Goal: Task Accomplishment & Management: Use online tool/utility

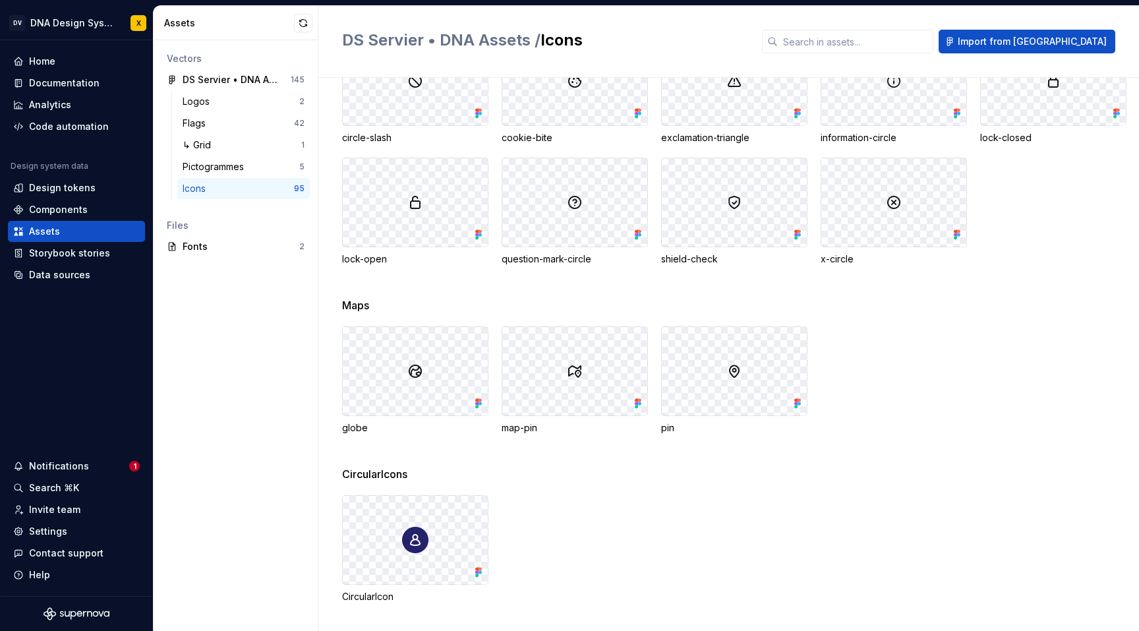
scroll to position [2447, 0]
click at [539, 498] on div "CircularIcon" at bounding box center [740, 545] width 797 height 108
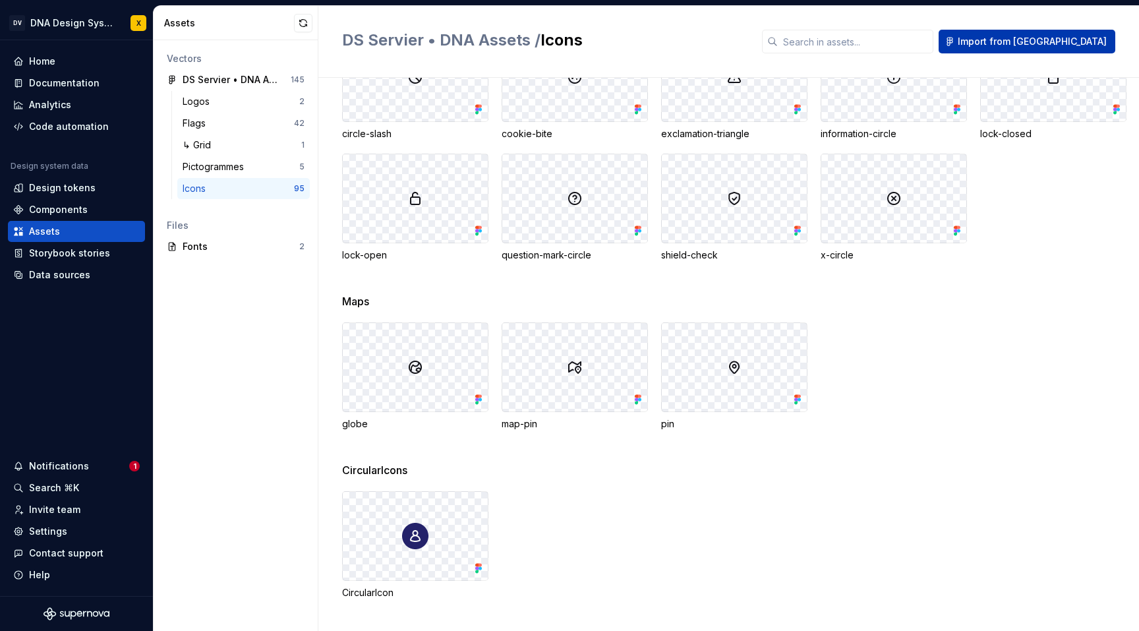
click at [1028, 43] on span "Import from [GEOGRAPHIC_DATA]" at bounding box center [1032, 41] width 149 height 13
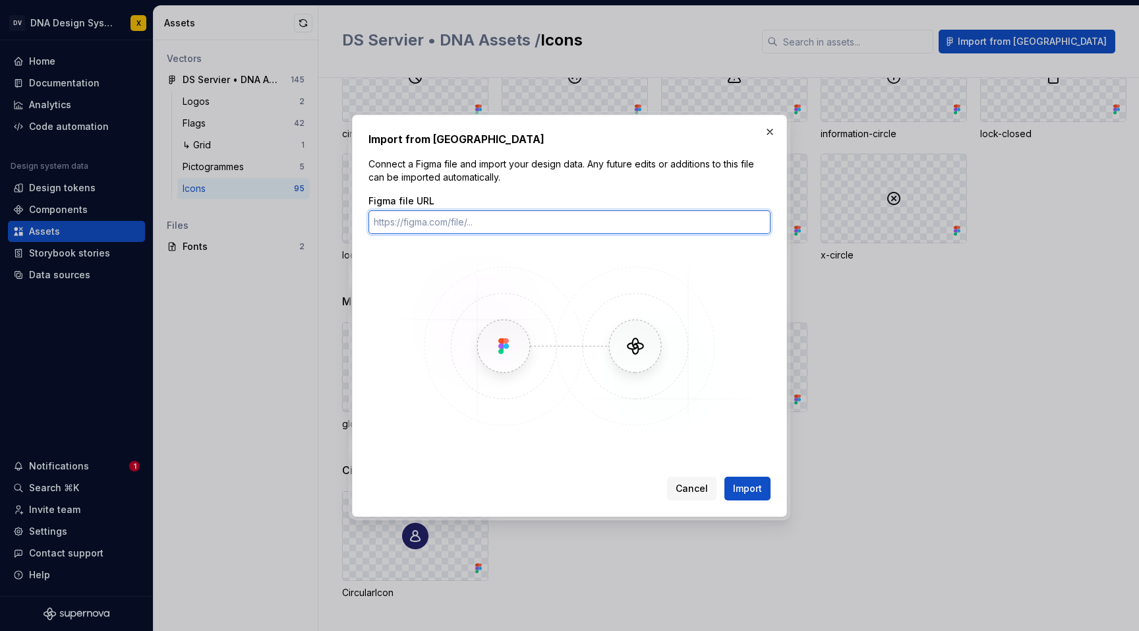
click at [441, 222] on input "Figma file URL" at bounding box center [569, 222] width 402 height 24
paste input "https://www.figma.com/design/ulJdqGVxFdRtPZG0pFVDh8/DS-Servier-%E2%80%A2-DNA-As…"
type input "https://www.figma.com/design/ulJdqGVxFdRtPZG0pFVDh8/DS-Servier-%E2%80%A2-DNA-As…"
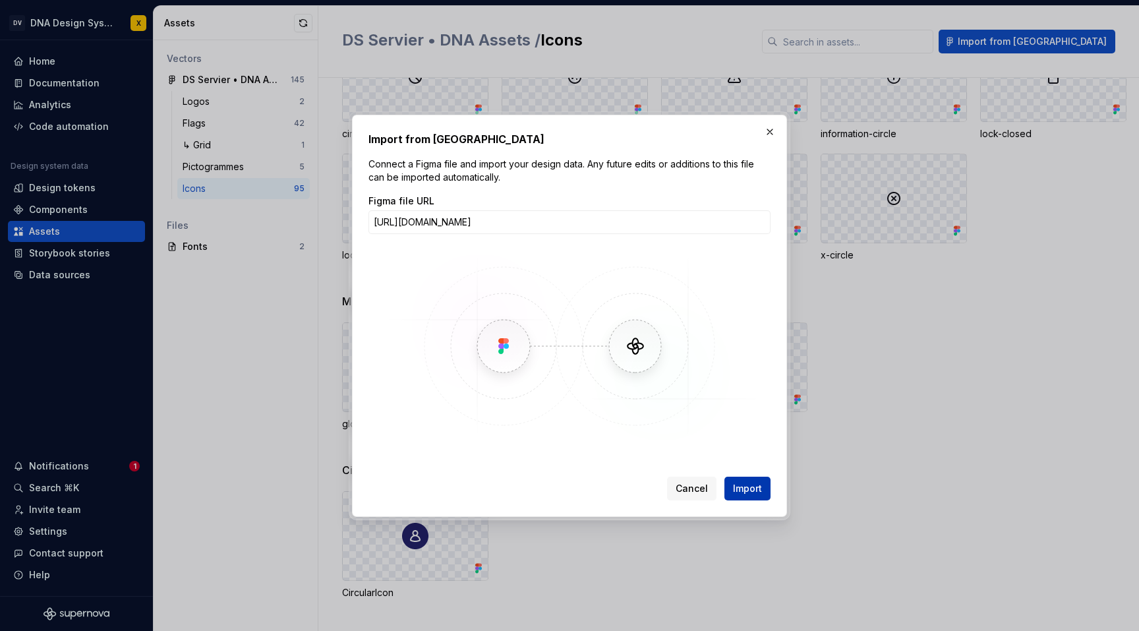
click at [740, 484] on span "Import" at bounding box center [747, 488] width 29 height 13
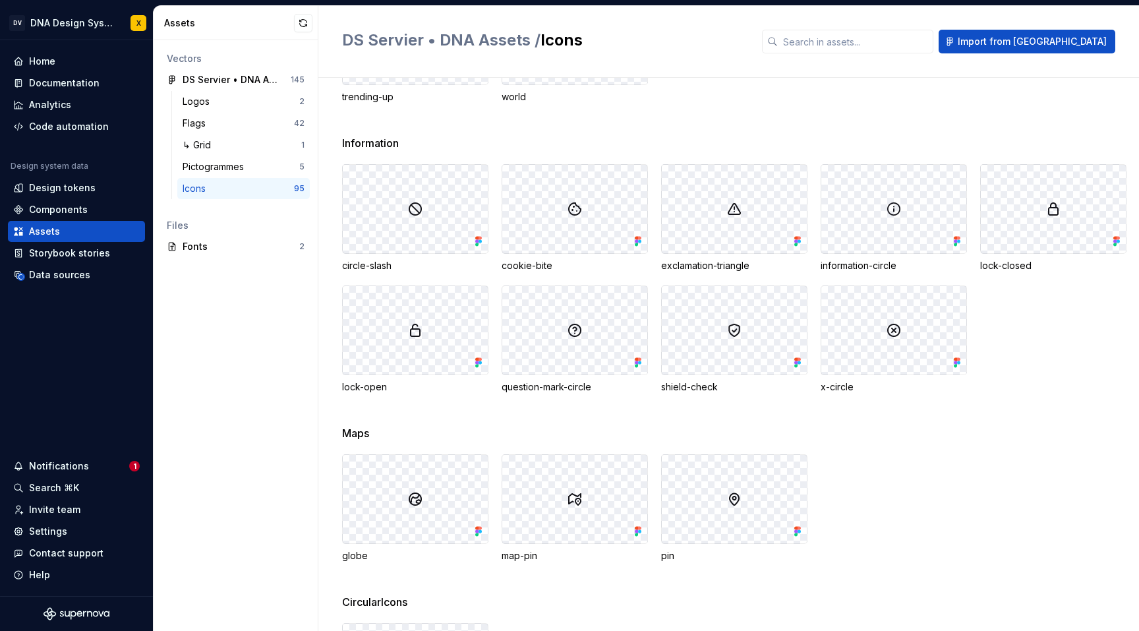
scroll to position [2328, 0]
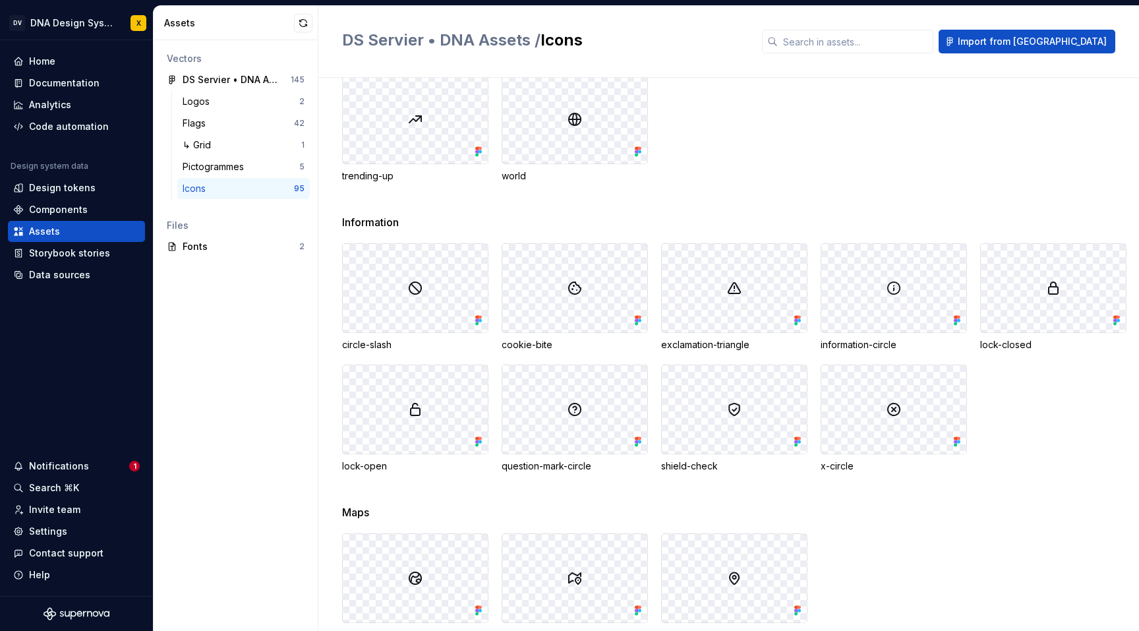
scroll to position [2447, 0]
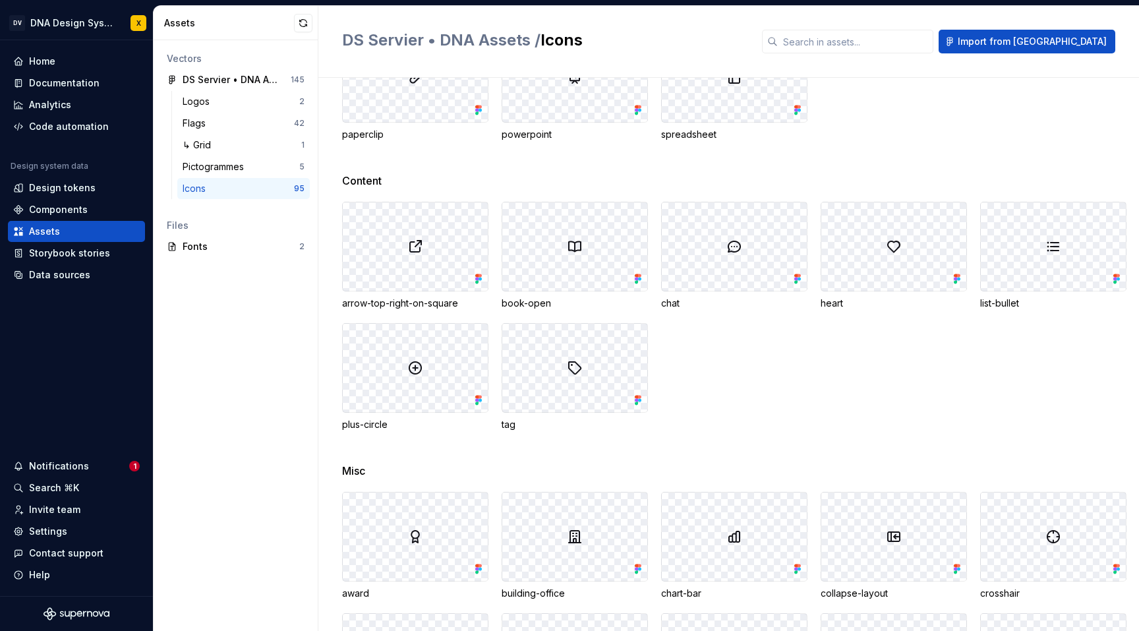
scroll to position [1552, 0]
